Goal: Task Accomplishment & Management: Manage account settings

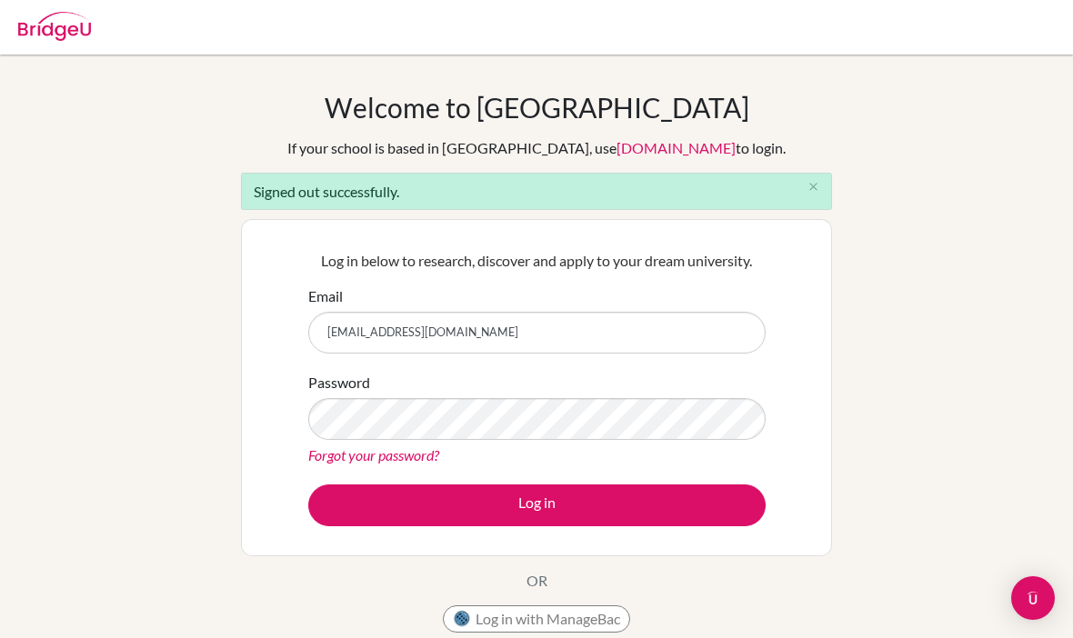
type input "[EMAIL_ADDRESS][DOMAIN_NAME]"
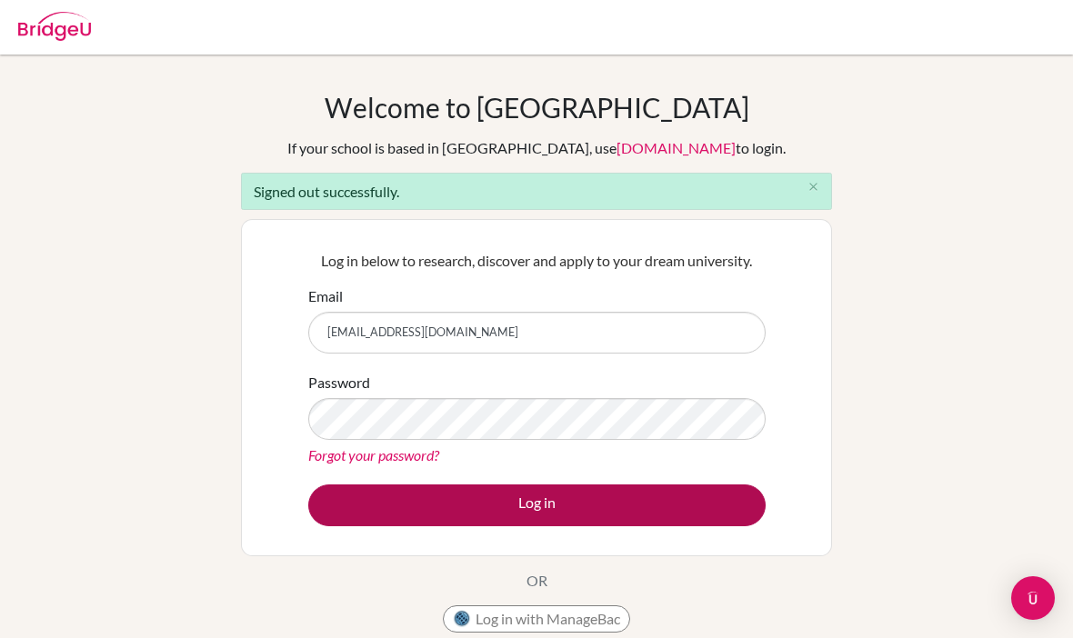
click at [445, 498] on button "Log in" at bounding box center [536, 506] width 457 height 42
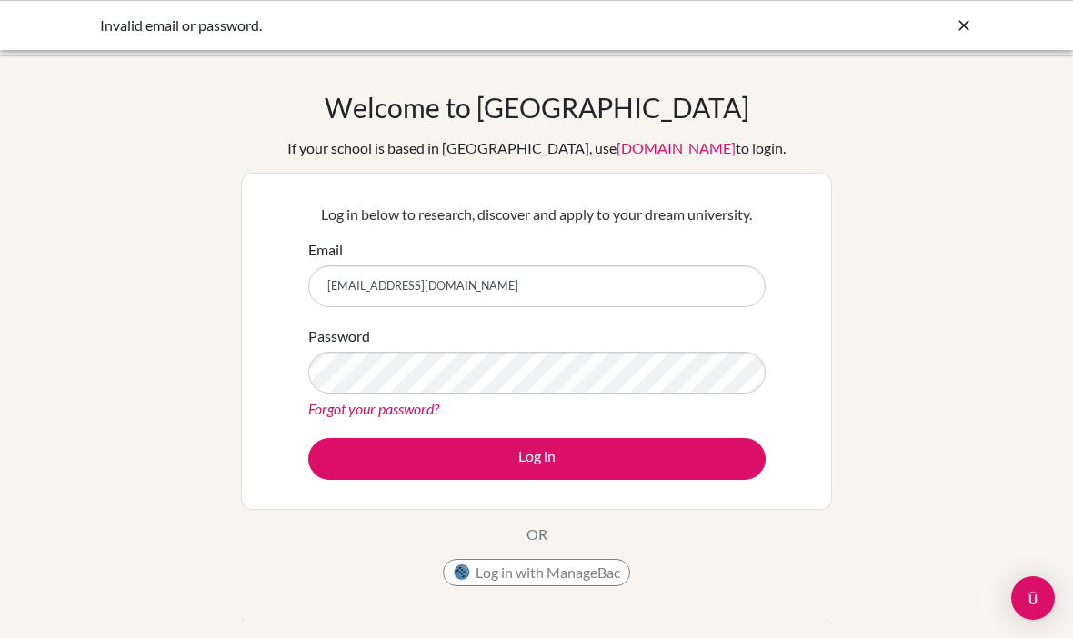
click at [970, 26] on icon at bounding box center [964, 25] width 18 height 18
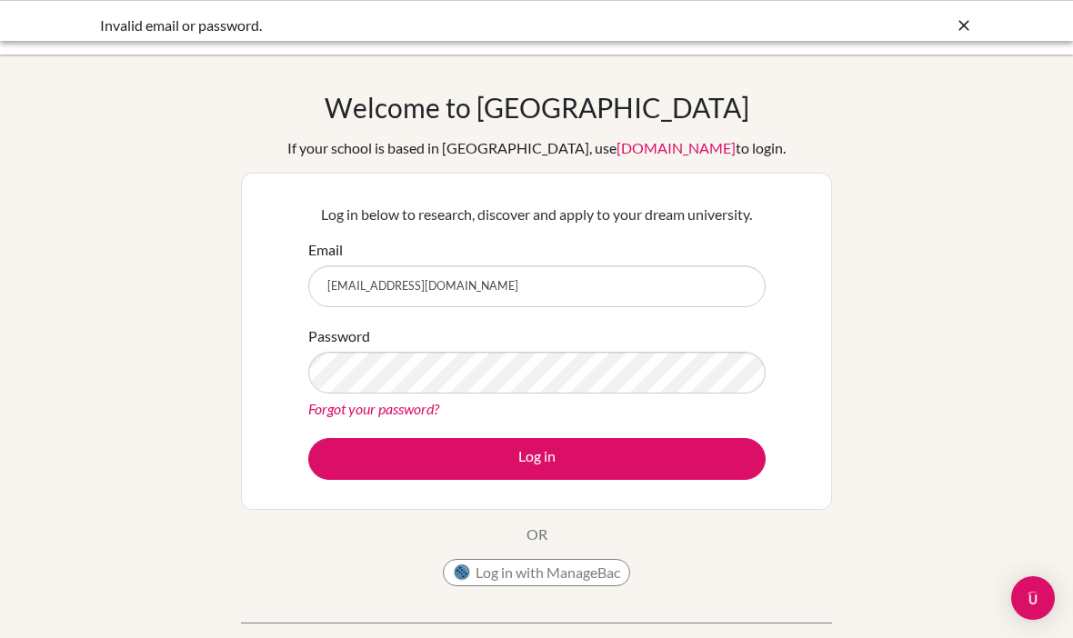
click at [960, 25] on body "Invalid email or password. Your browser is not supported by [PERSON_NAME]. Plea…" at bounding box center [536, 319] width 1073 height 638
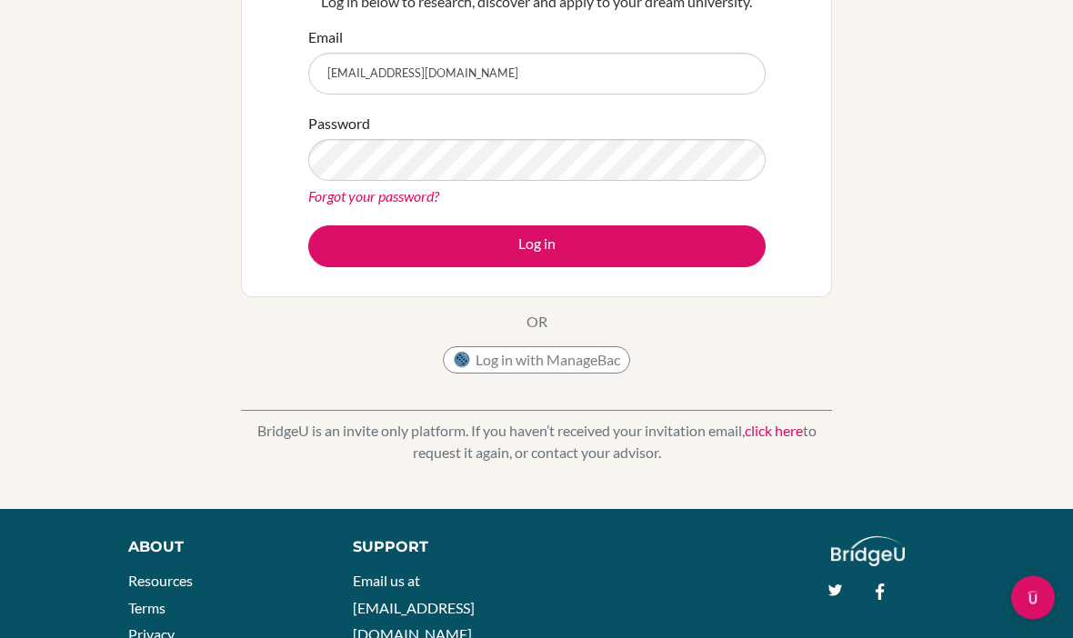
scroll to position [206, 0]
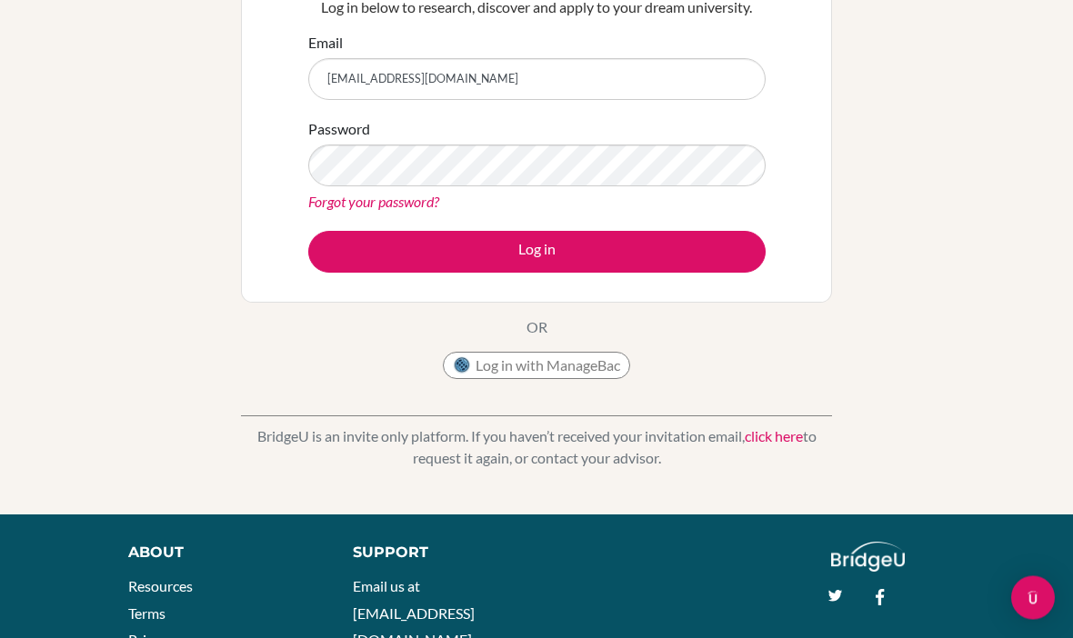
click at [535, 327] on p "OR" at bounding box center [537, 328] width 21 height 22
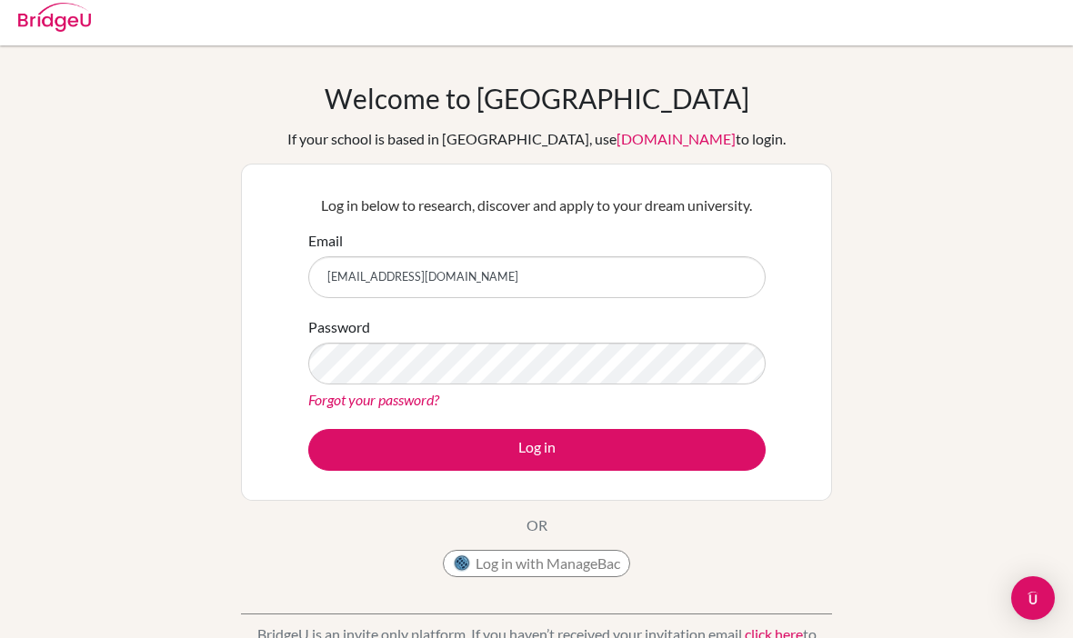
scroll to position [0, 0]
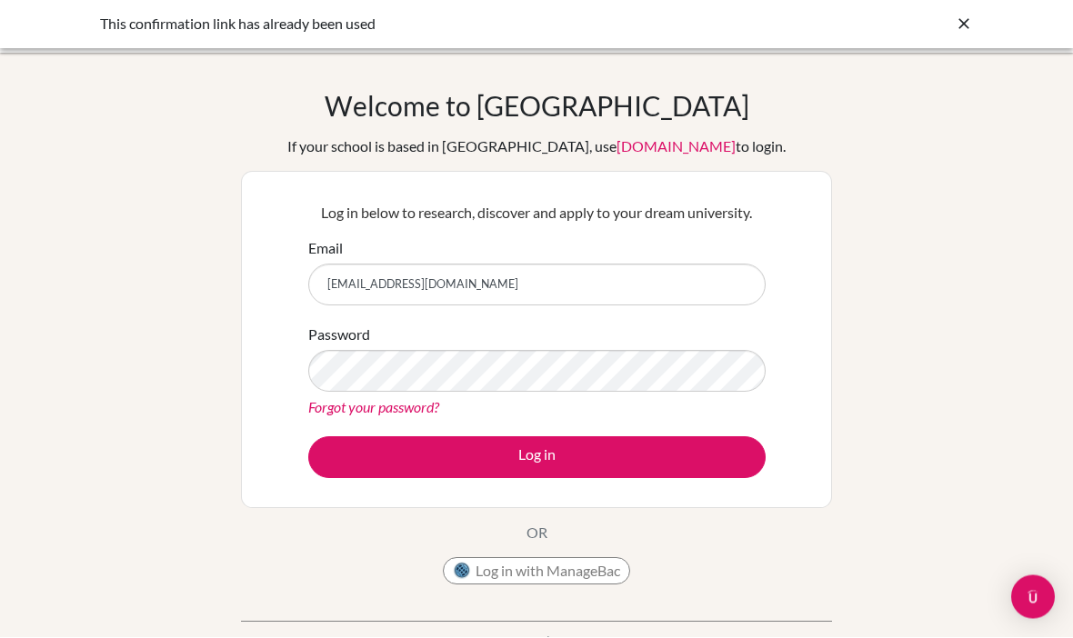
type input "[EMAIL_ADDRESS][DOMAIN_NAME]"
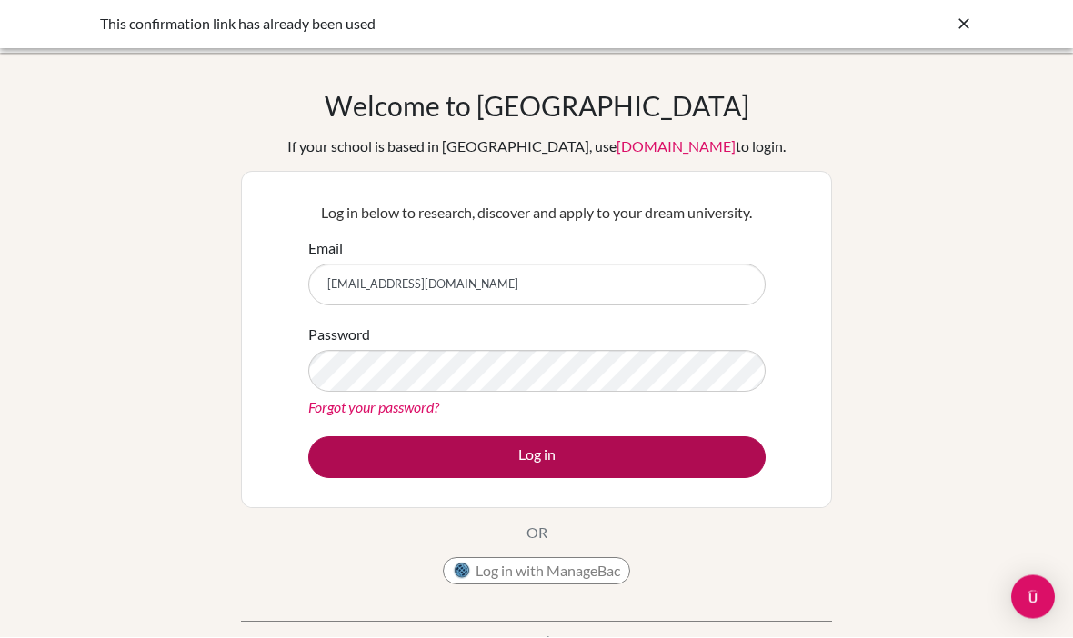
click at [455, 469] on button "Log in" at bounding box center [536, 459] width 457 height 42
